Goal: Task Accomplishment & Management: Use online tool/utility

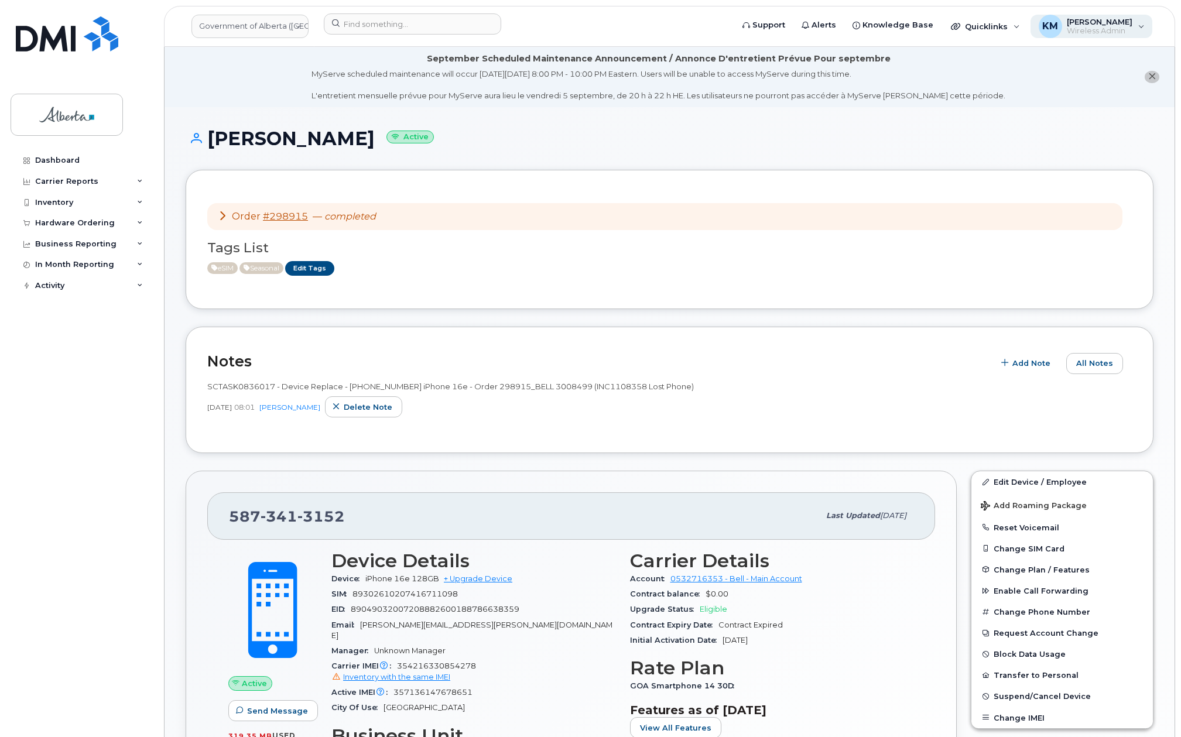
click at [1123, 31] on span "Wireless Admin" at bounding box center [1099, 30] width 66 height 9
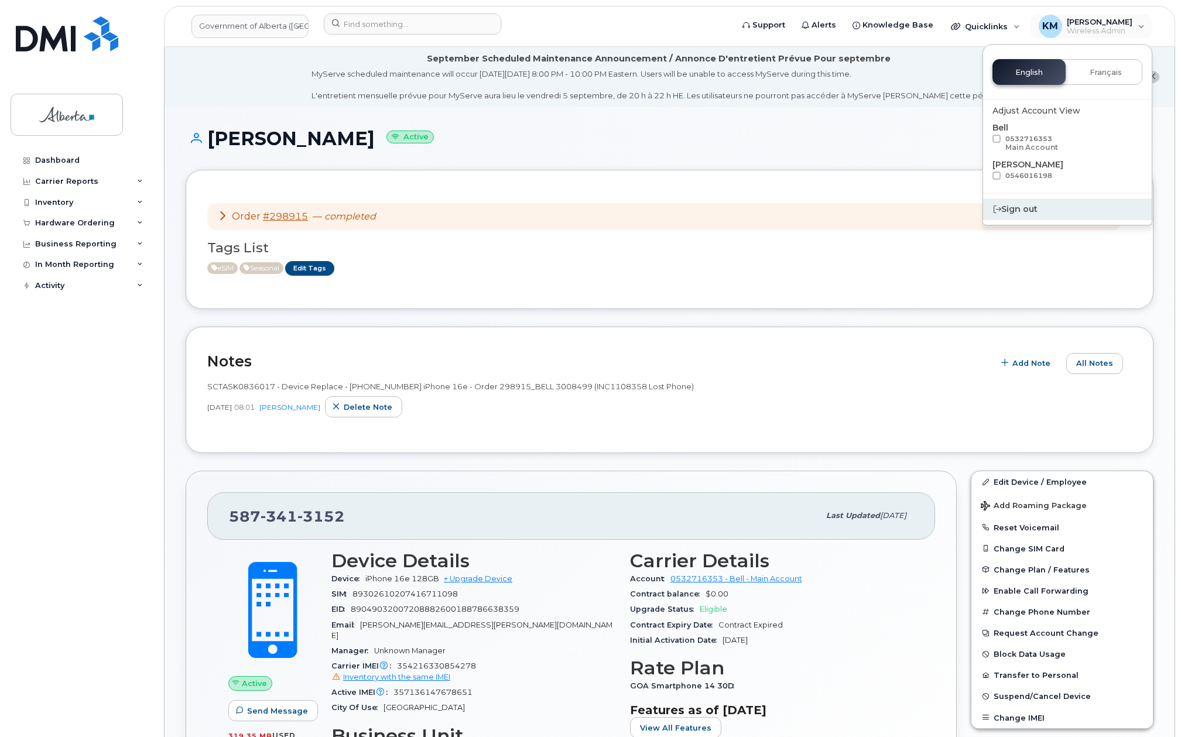
click at [1038, 204] on div "Sign out" at bounding box center [1067, 209] width 169 height 22
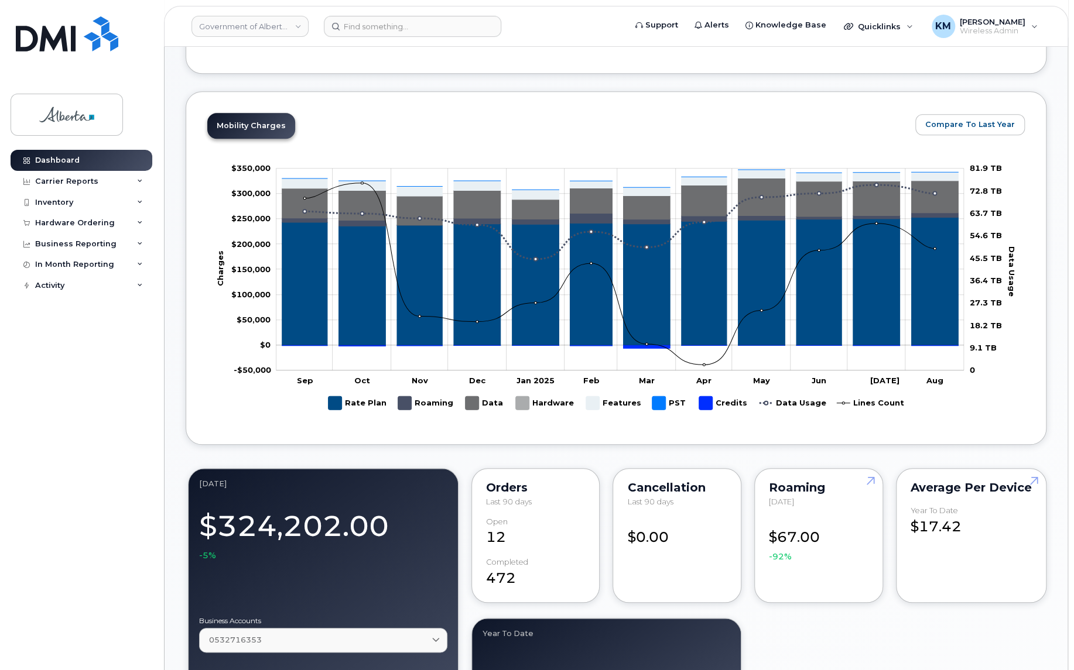
scroll to position [479, 0]
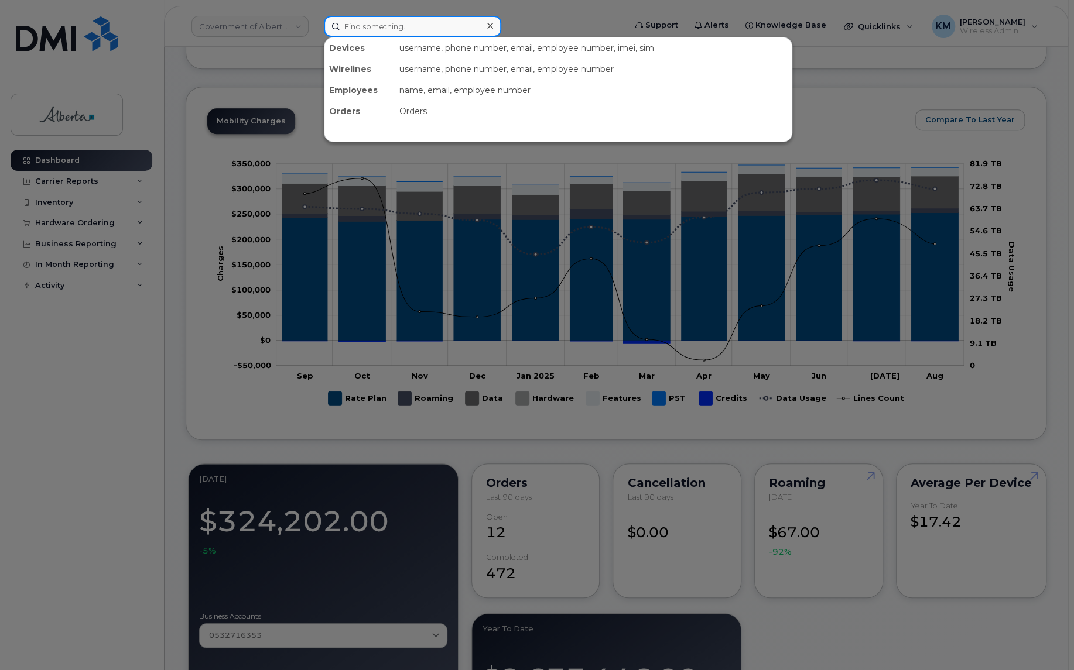
click at [356, 33] on input at bounding box center [412, 26] width 177 height 21
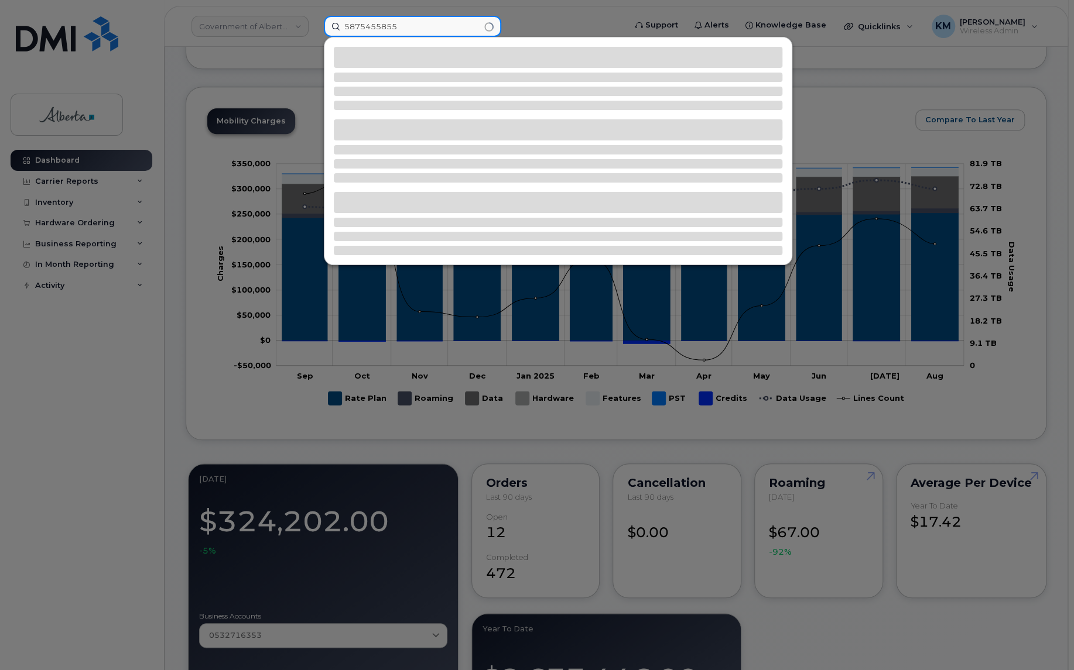
type input "5875455855"
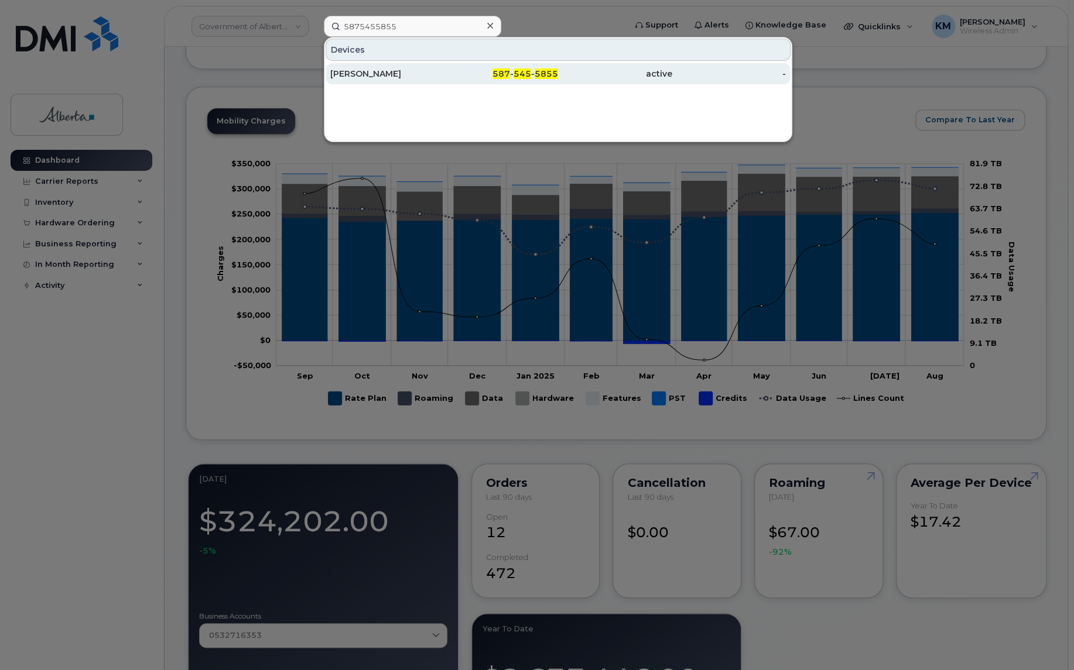
click at [363, 79] on div "Shainoor Kassam" at bounding box center [387, 73] width 114 height 21
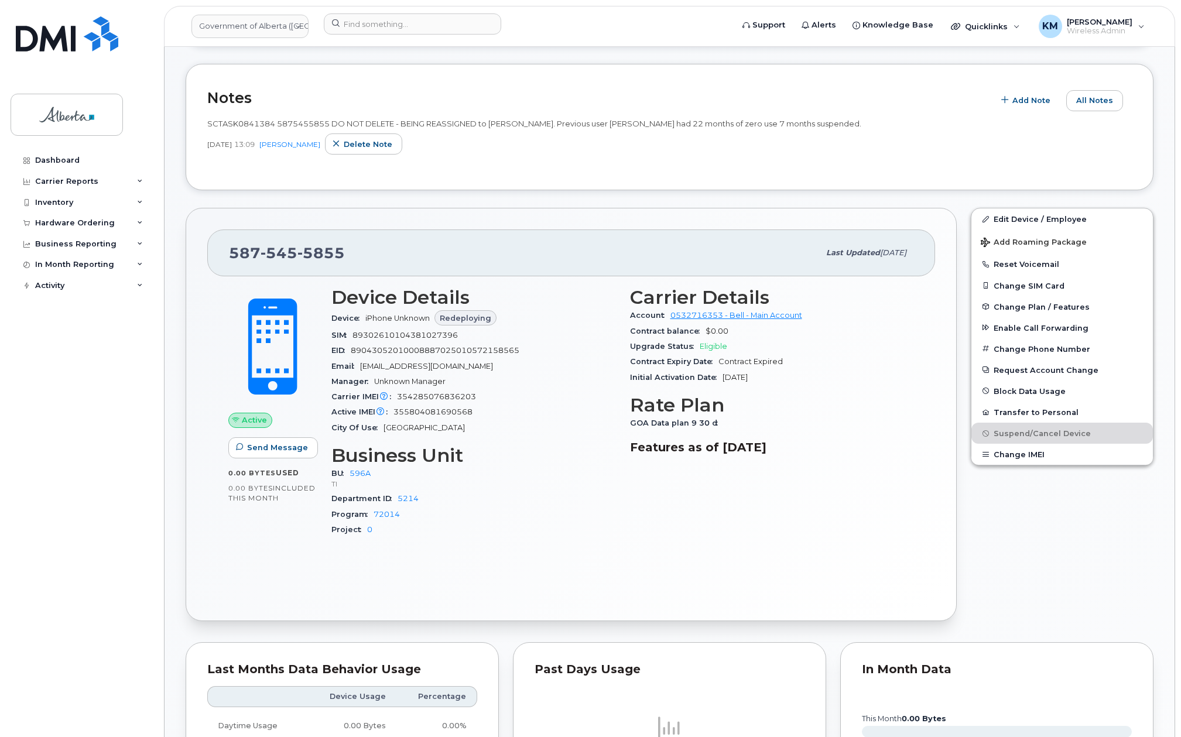
scroll to position [410, 0]
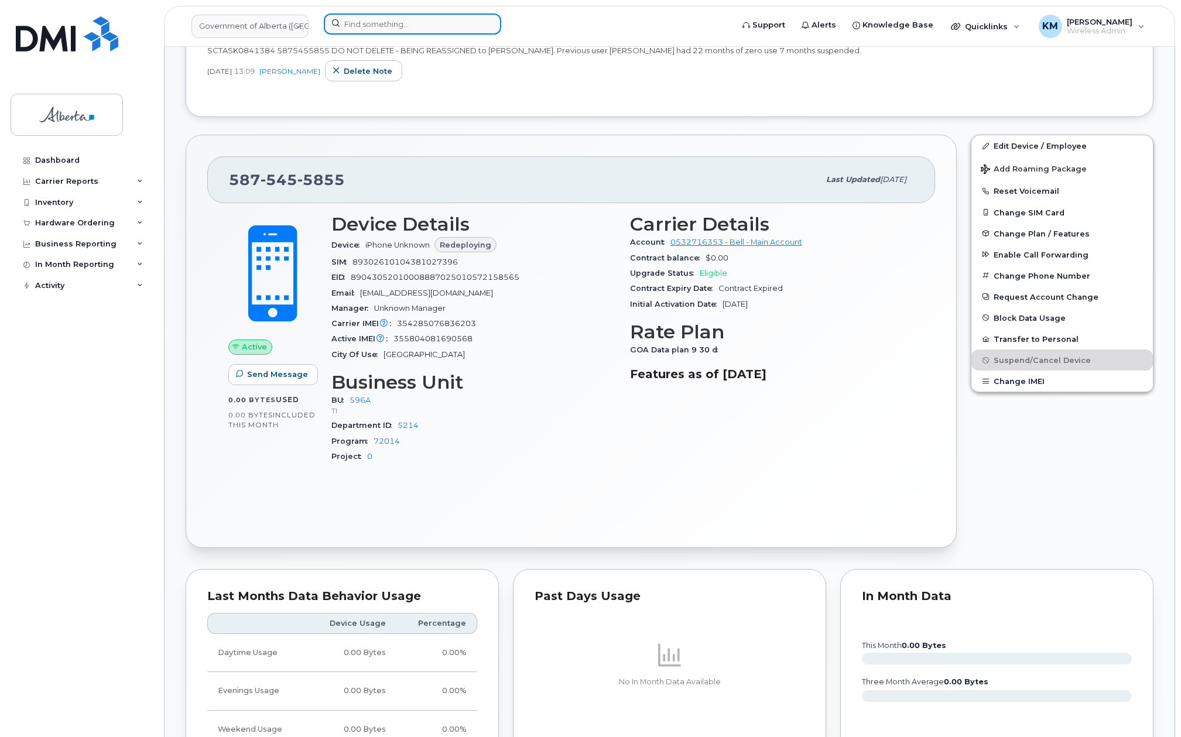
click at [376, 25] on input at bounding box center [412, 23] width 177 height 21
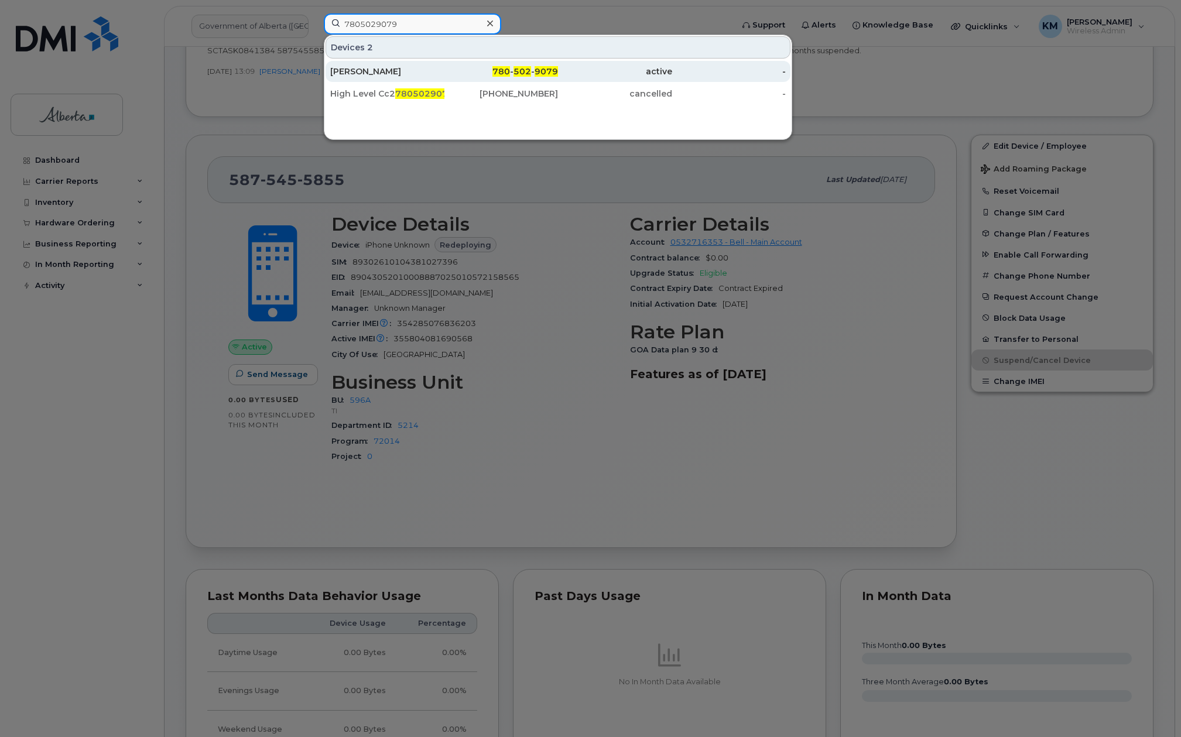
type input "7805029079"
click at [412, 68] on div "Juliet Brown" at bounding box center [387, 72] width 114 height 12
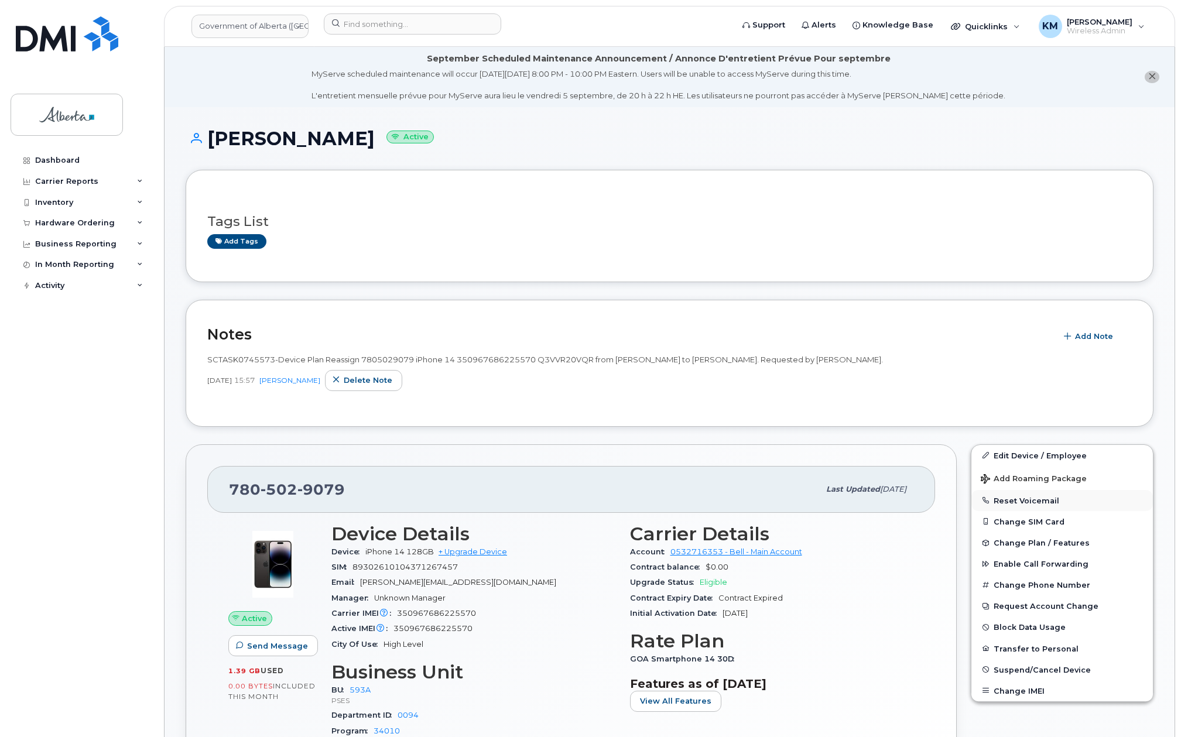
click at [1027, 500] on button "Reset Voicemail" at bounding box center [1061, 500] width 181 height 21
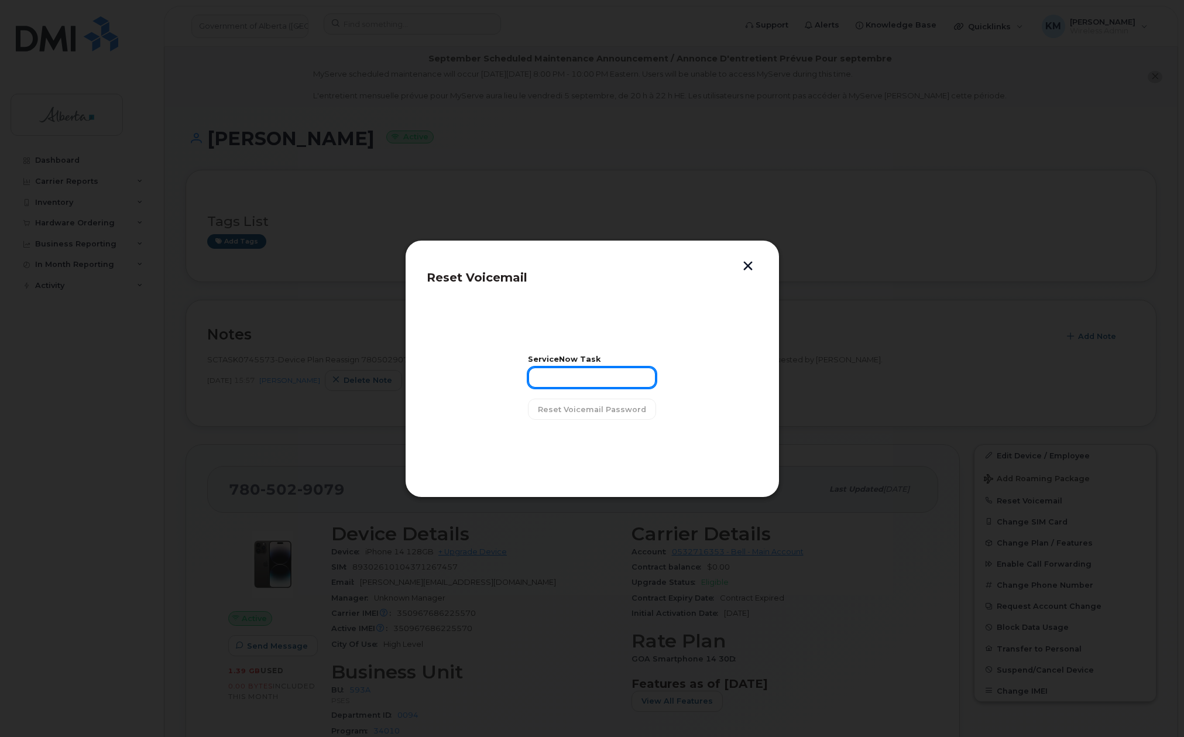
click at [553, 377] on input "text" at bounding box center [592, 377] width 128 height 21
type input "SCTASK0845107"
click at [580, 406] on span "Reset Voicemail Password" at bounding box center [592, 409] width 108 height 11
click at [599, 434] on span "Close" at bounding box center [592, 439] width 23 height 11
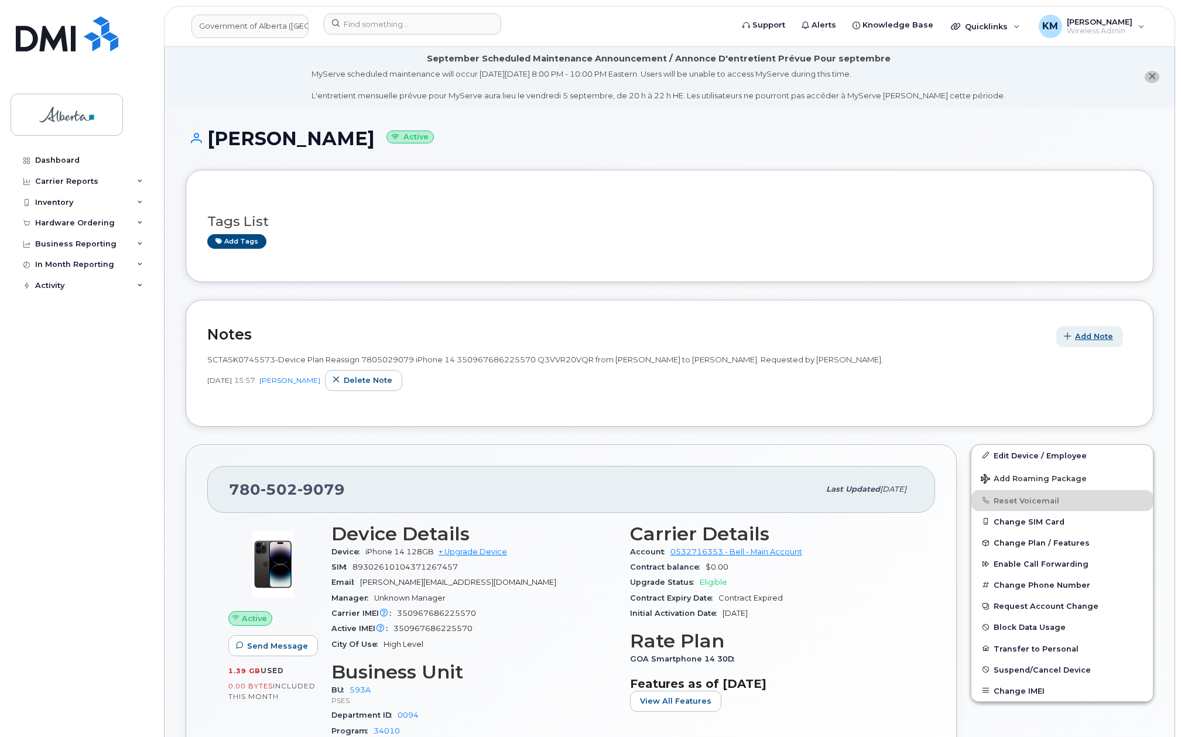
click at [1107, 339] on span "Add Note" at bounding box center [1094, 336] width 38 height 11
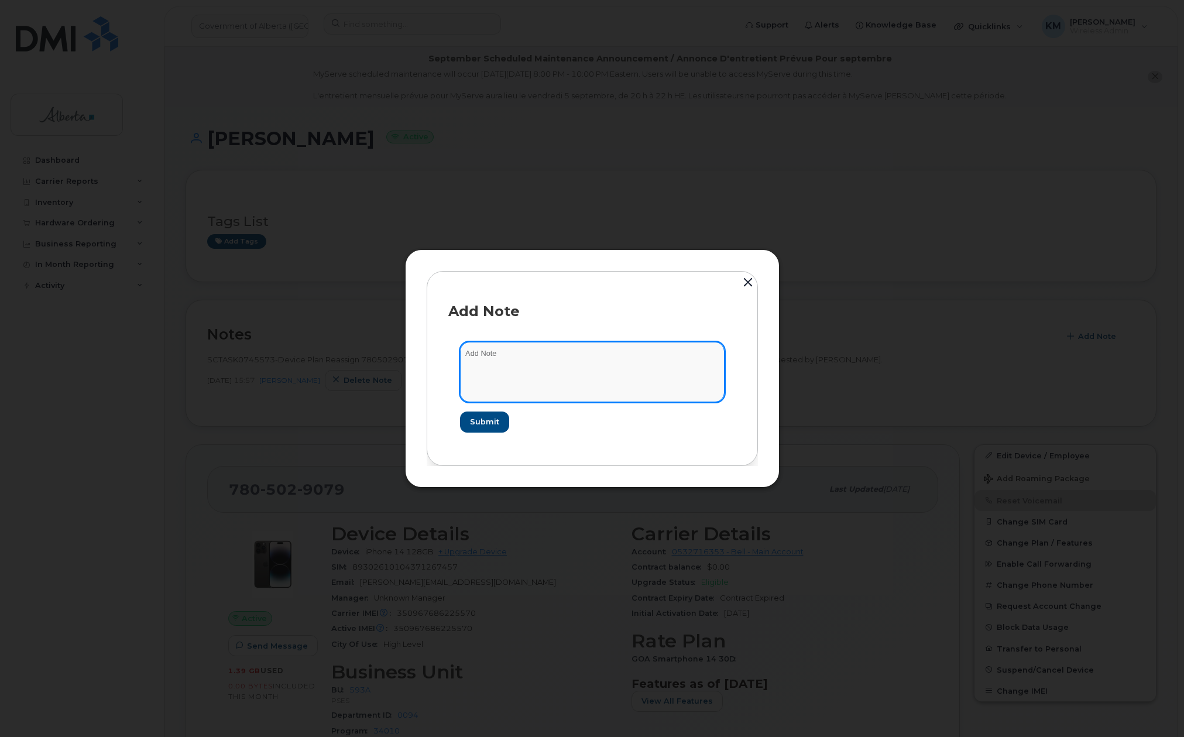
click at [697, 374] on textarea at bounding box center [592, 372] width 265 height 60
type textarea "s"
click at [591, 360] on textarea "SCTASK0845107 -" at bounding box center [592, 372] width 265 height 60
paste textarea "Plan VM PIN - (1)"
type textarea "SCTASK0845107 - Plan VM PIN - (1)"
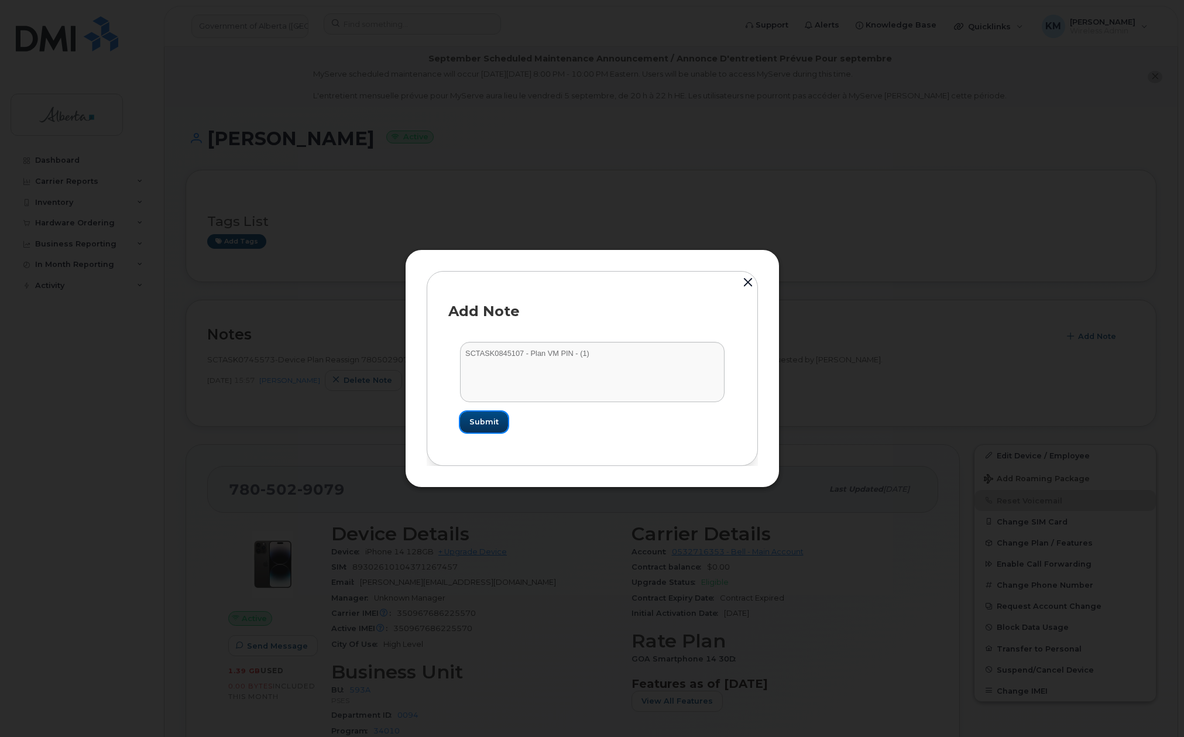
click at [477, 421] on span "Submit" at bounding box center [483, 421] width 29 height 11
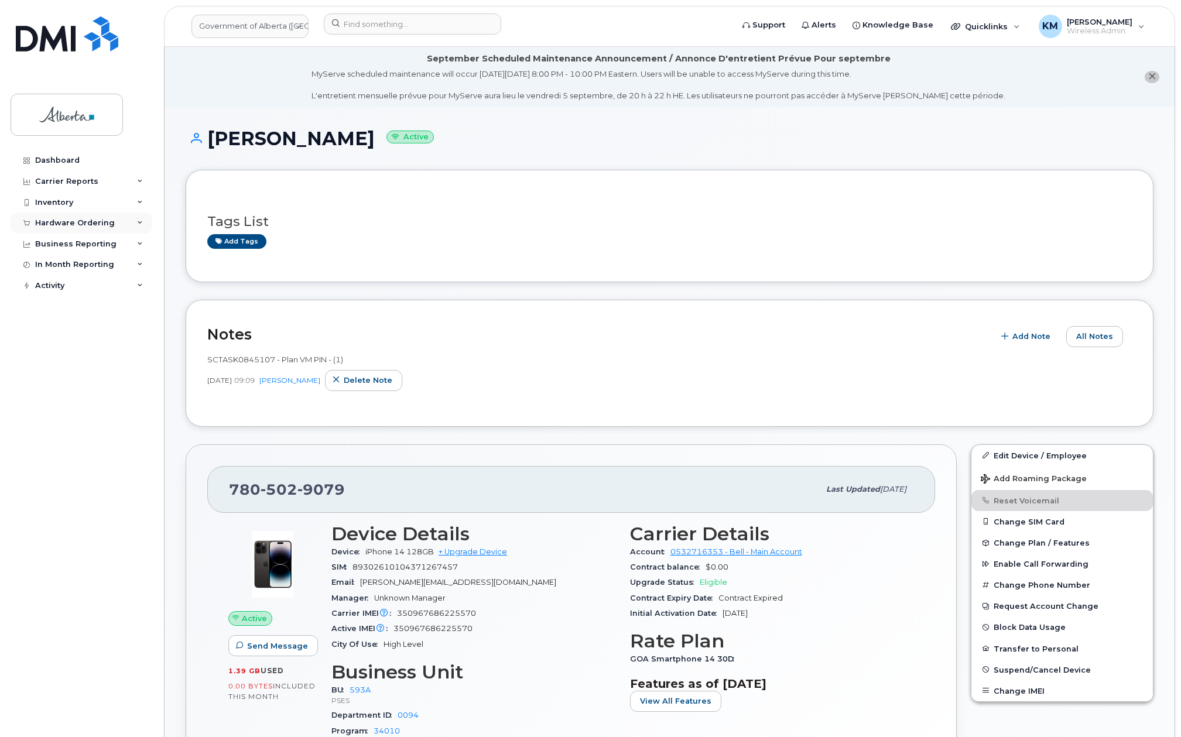
click at [55, 222] on div "Hardware Ordering" at bounding box center [75, 222] width 80 height 9
click at [55, 264] on div "Orders" at bounding box center [54, 267] width 29 height 11
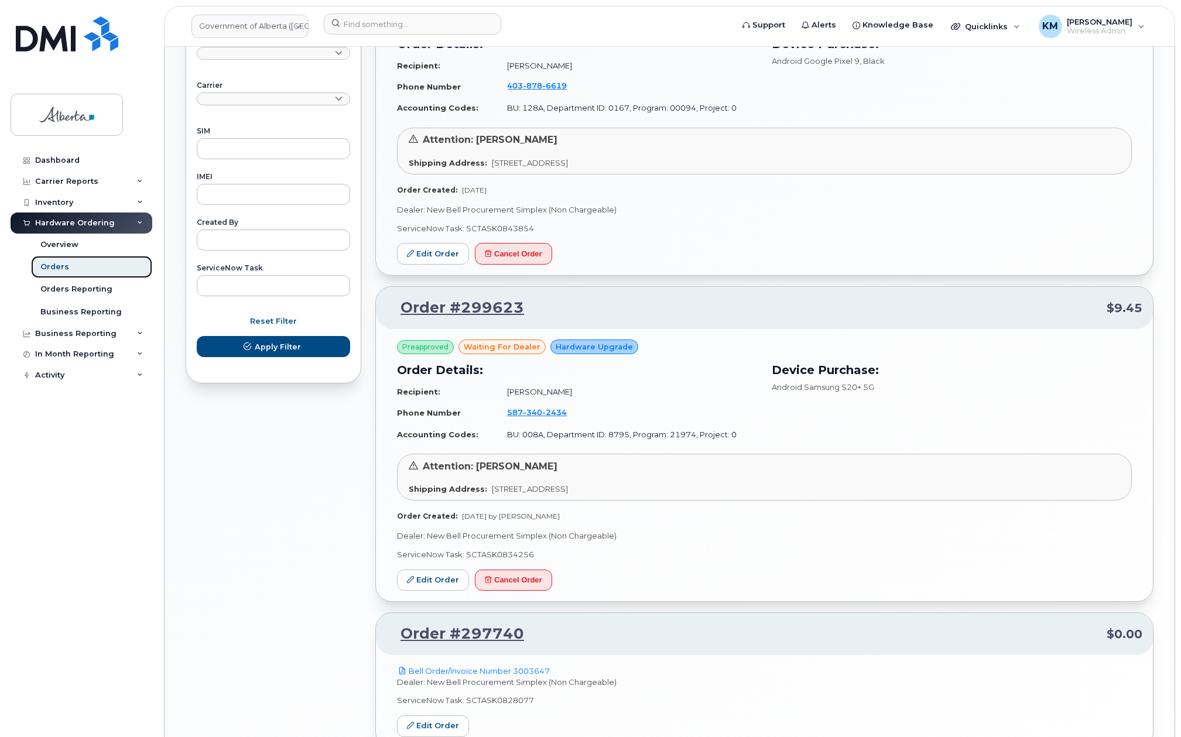
scroll to position [628, 0]
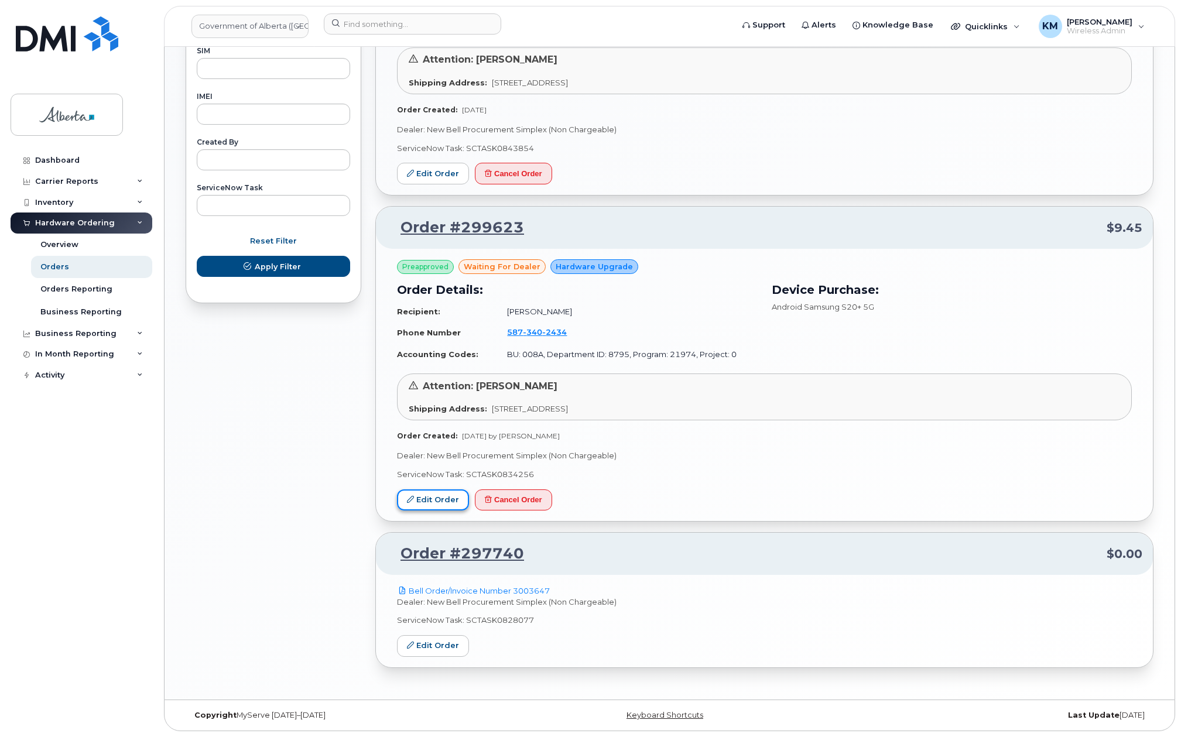
click at [454, 498] on link "Edit Order" at bounding box center [433, 500] width 72 height 22
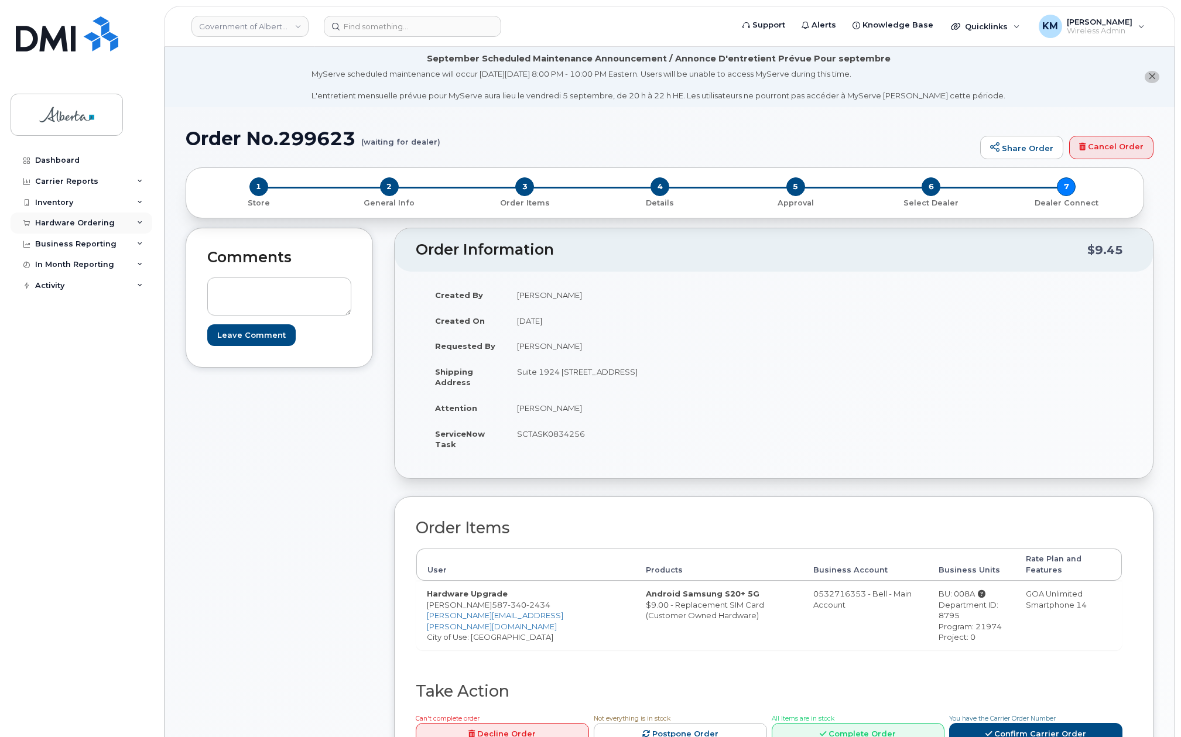
click at [81, 222] on div "Hardware Ordering" at bounding box center [75, 222] width 80 height 9
click at [53, 265] on div "Orders" at bounding box center [54, 267] width 29 height 11
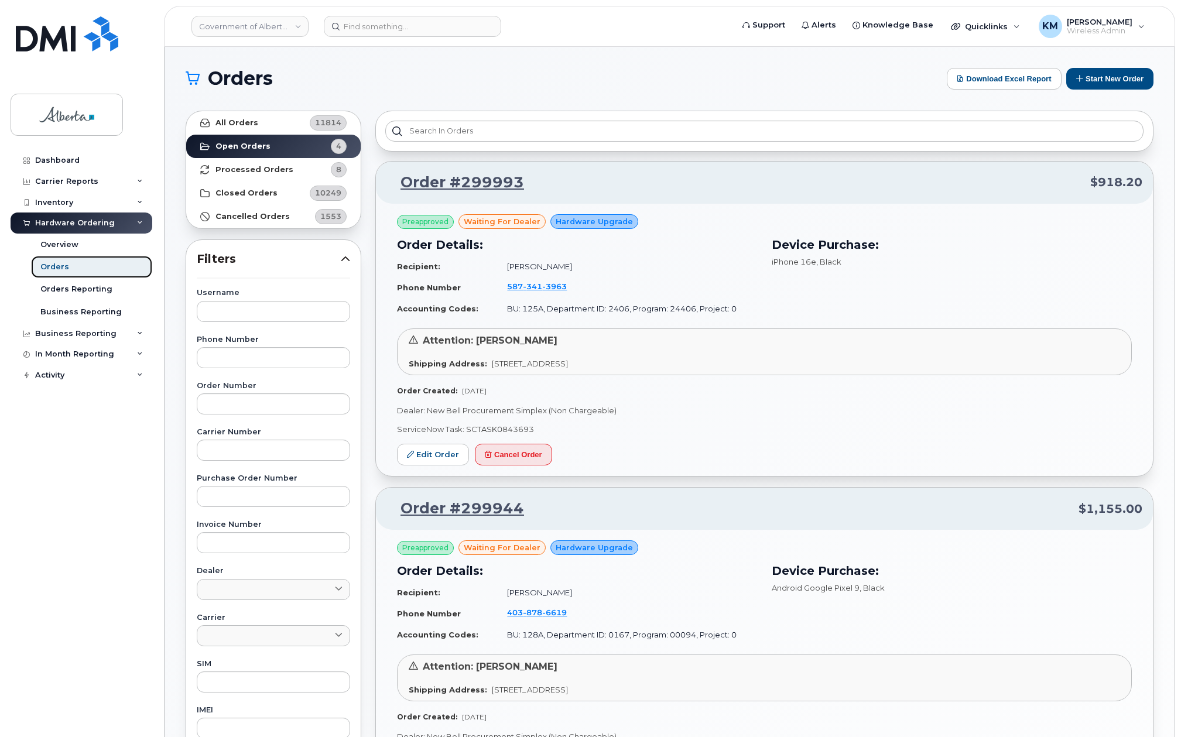
click at [92, 266] on link "Orders" at bounding box center [91, 267] width 121 height 22
click at [71, 288] on div "Orders Reporting" at bounding box center [76, 289] width 72 height 11
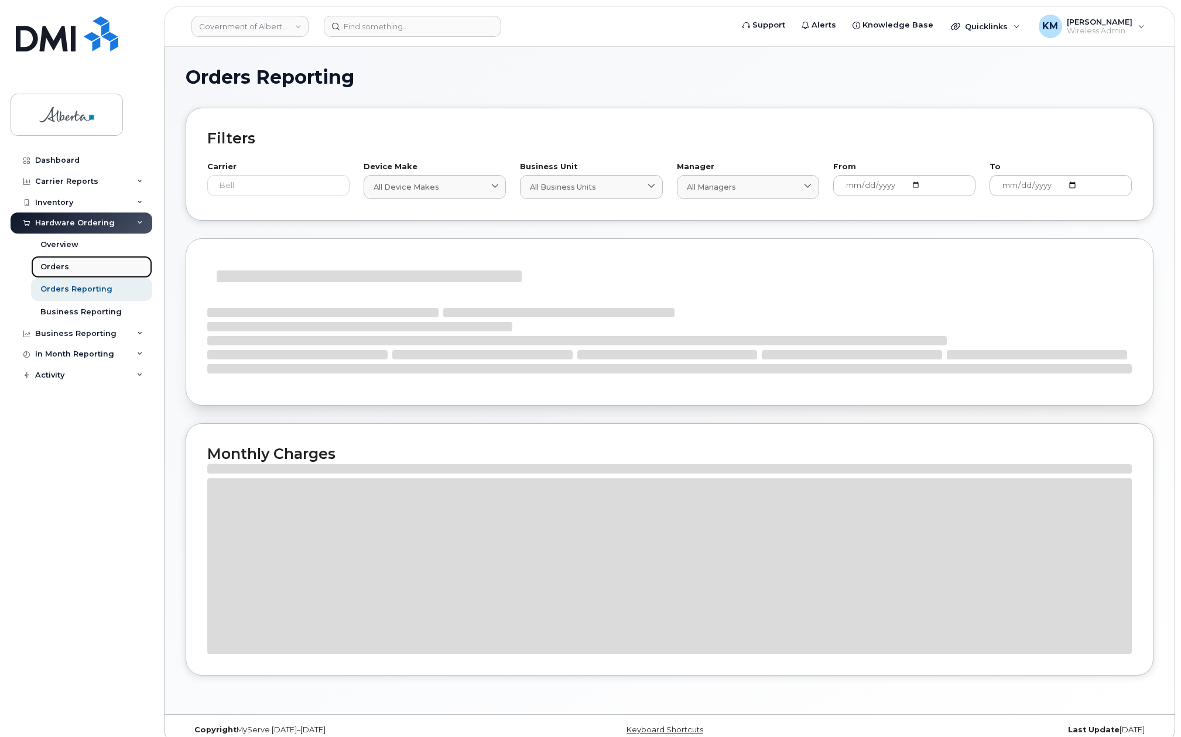
click at [63, 266] on div "Orders" at bounding box center [54, 267] width 29 height 11
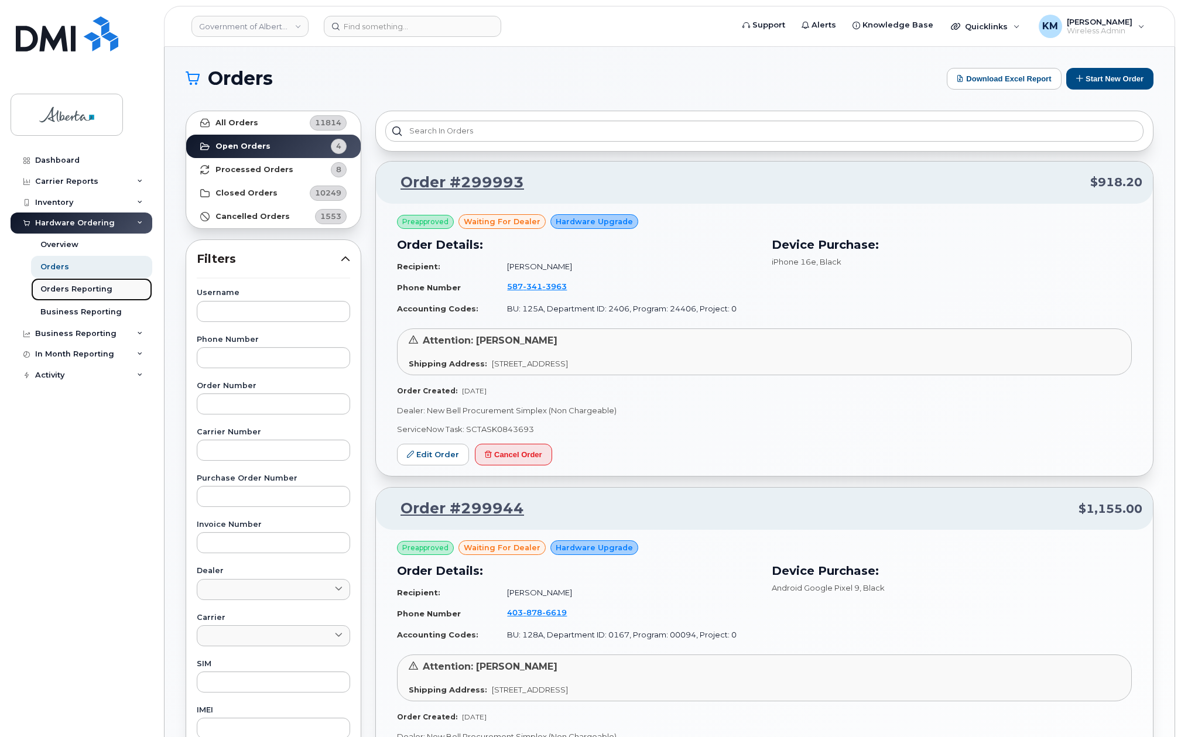
click at [71, 289] on div "Orders Reporting" at bounding box center [76, 289] width 72 height 11
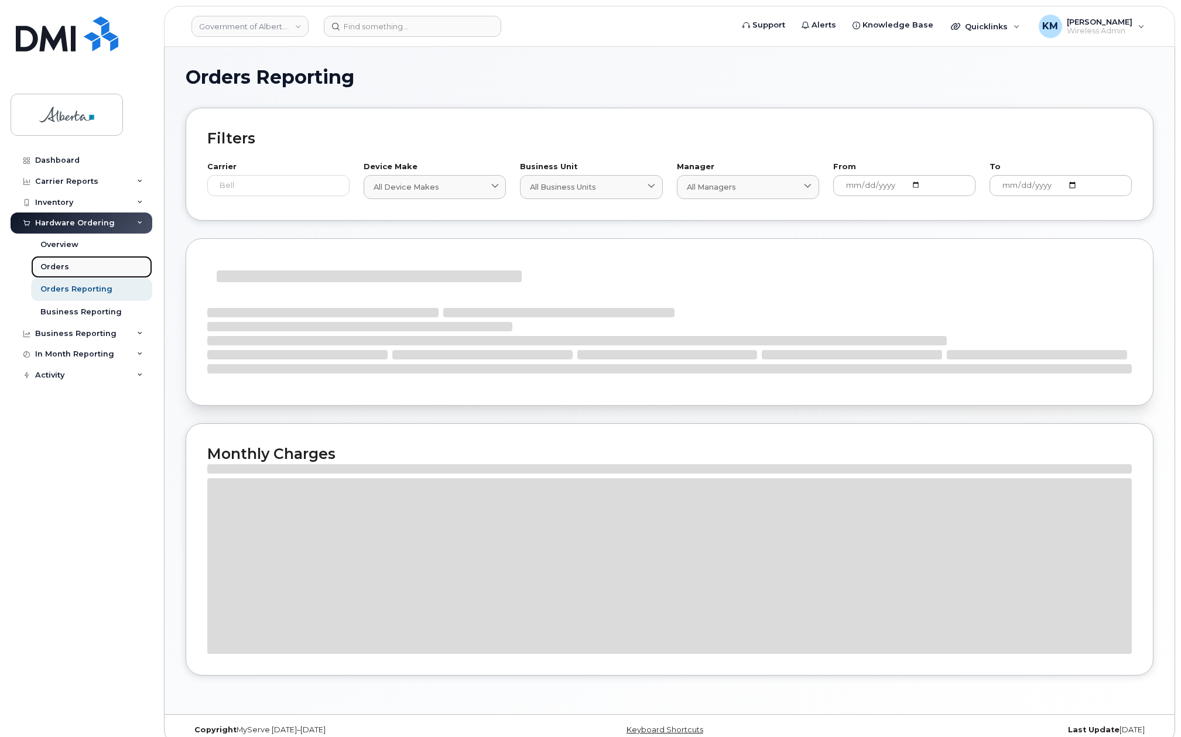
click at [61, 260] on link "Orders" at bounding box center [91, 267] width 121 height 22
